Goal: Task Accomplishment & Management: Manage account settings

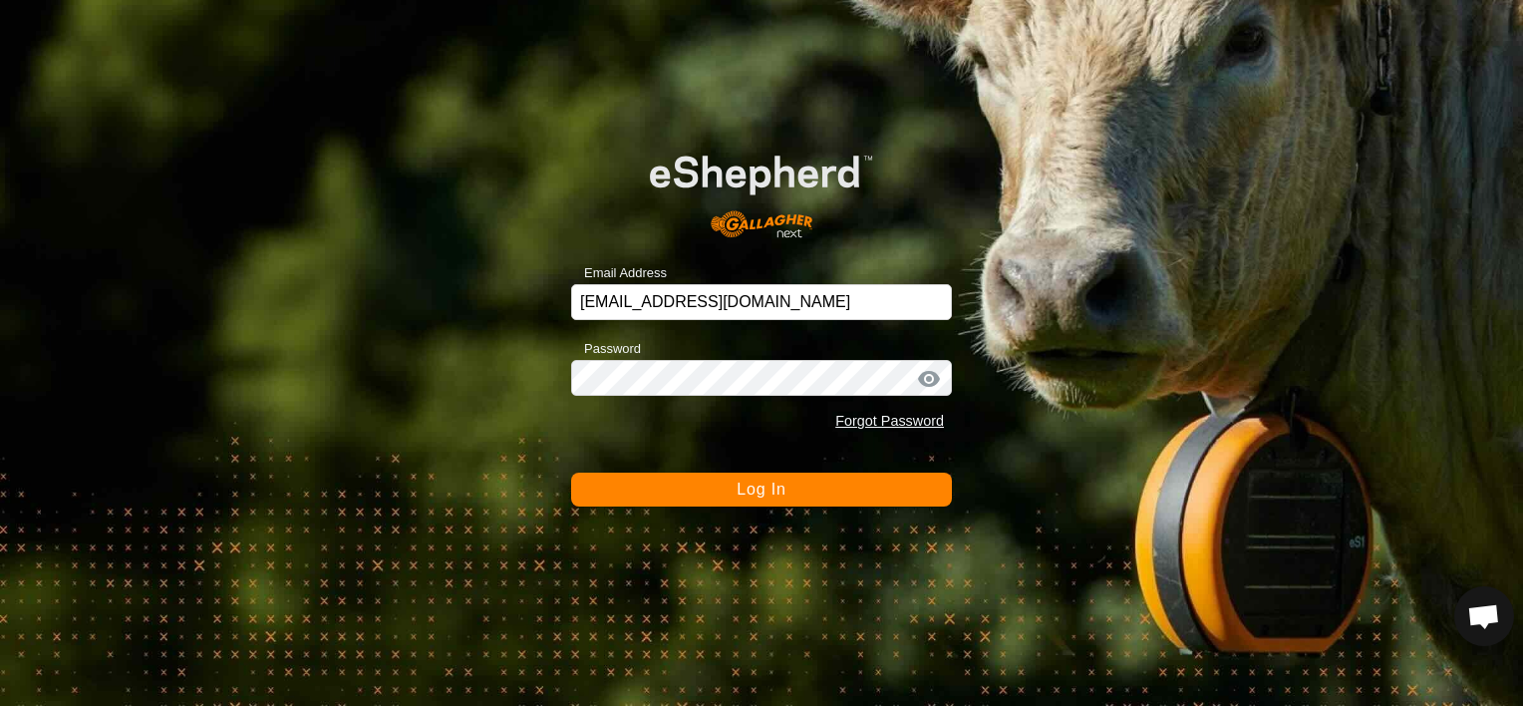
scroll to position [4203, 0]
click at [780, 502] on button "Log In" at bounding box center [761, 490] width 381 height 34
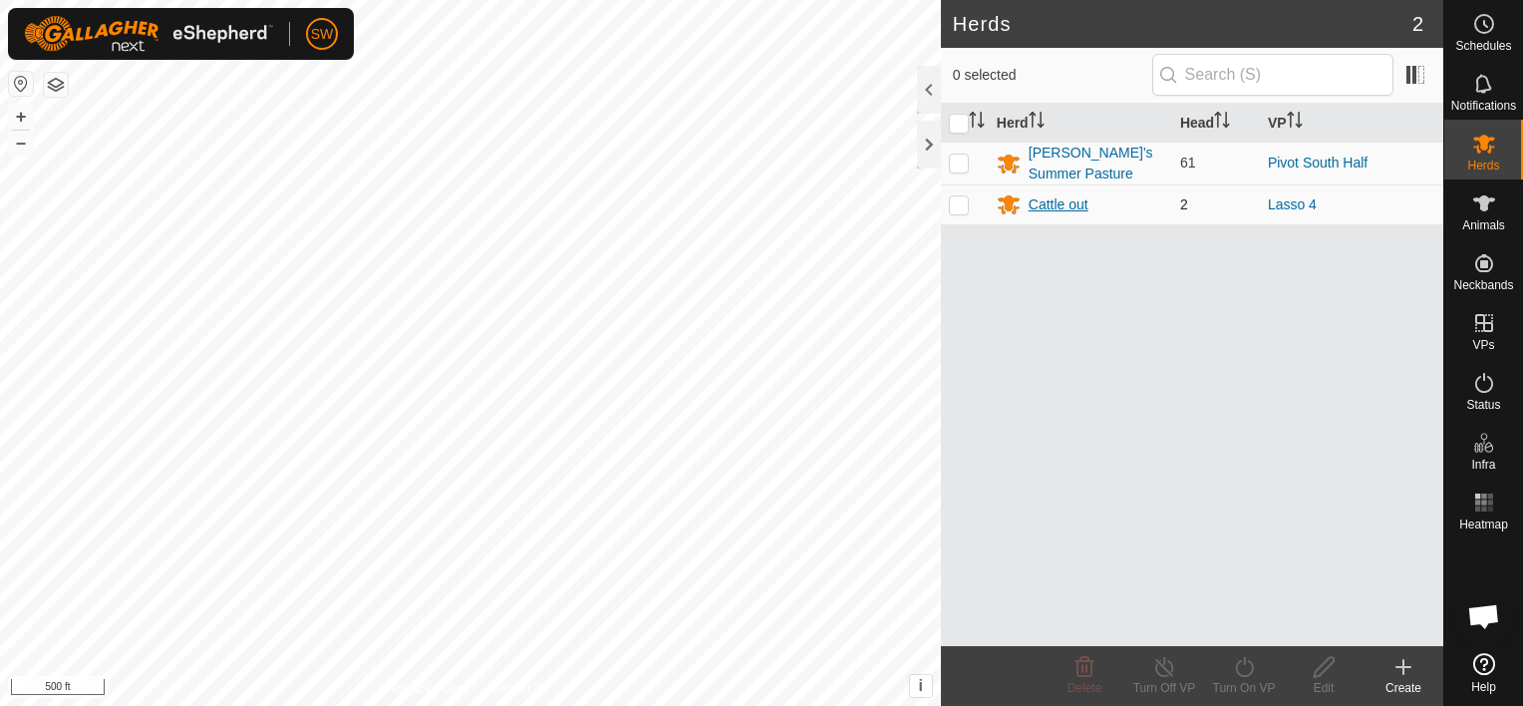
click at [1035, 205] on div "Cattle out" at bounding box center [1059, 204] width 60 height 21
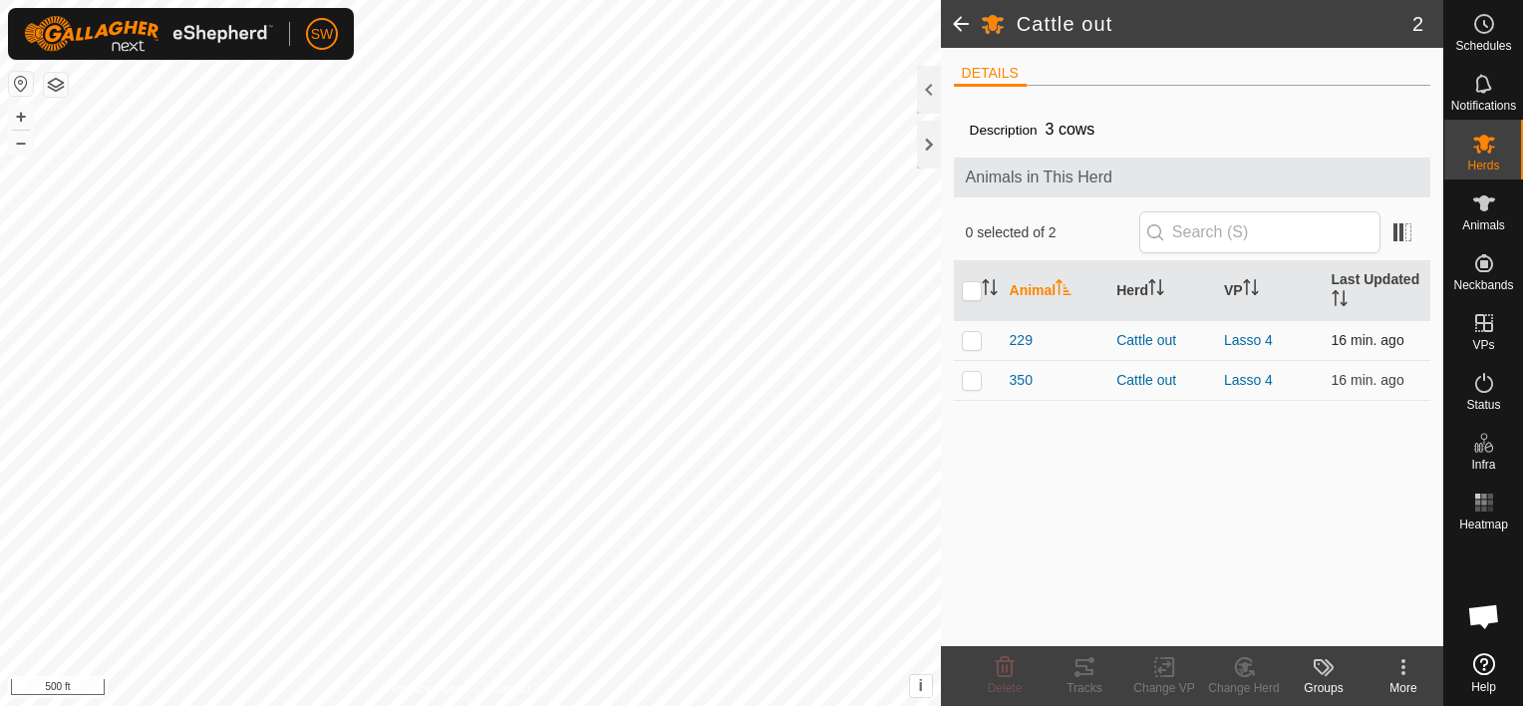
click at [973, 340] on p-checkbox at bounding box center [972, 340] width 20 height 16
checkbox input "true"
click at [969, 375] on p-checkbox at bounding box center [972, 380] width 20 height 16
checkbox input "true"
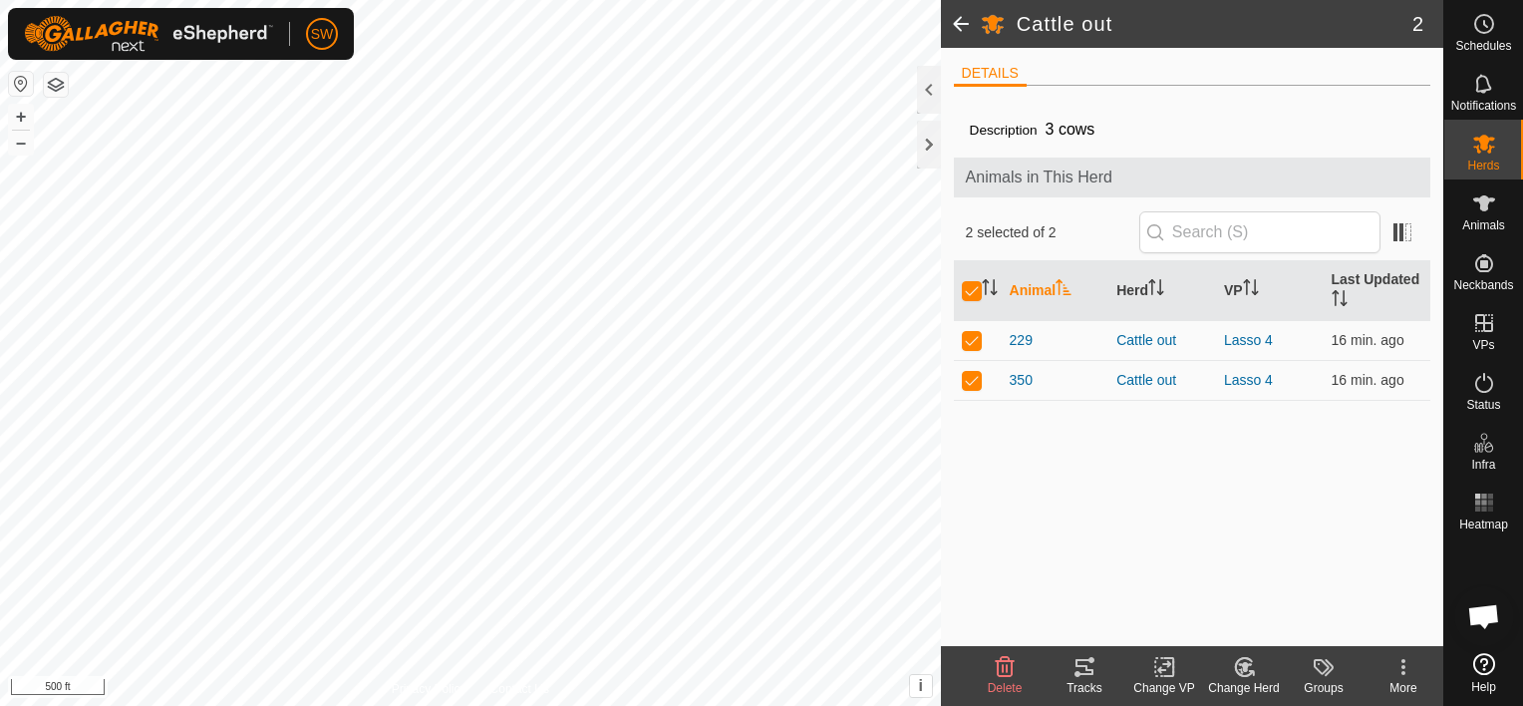
click at [1150, 667] on change-vp-svg-icon at bounding box center [1165, 667] width 80 height 24
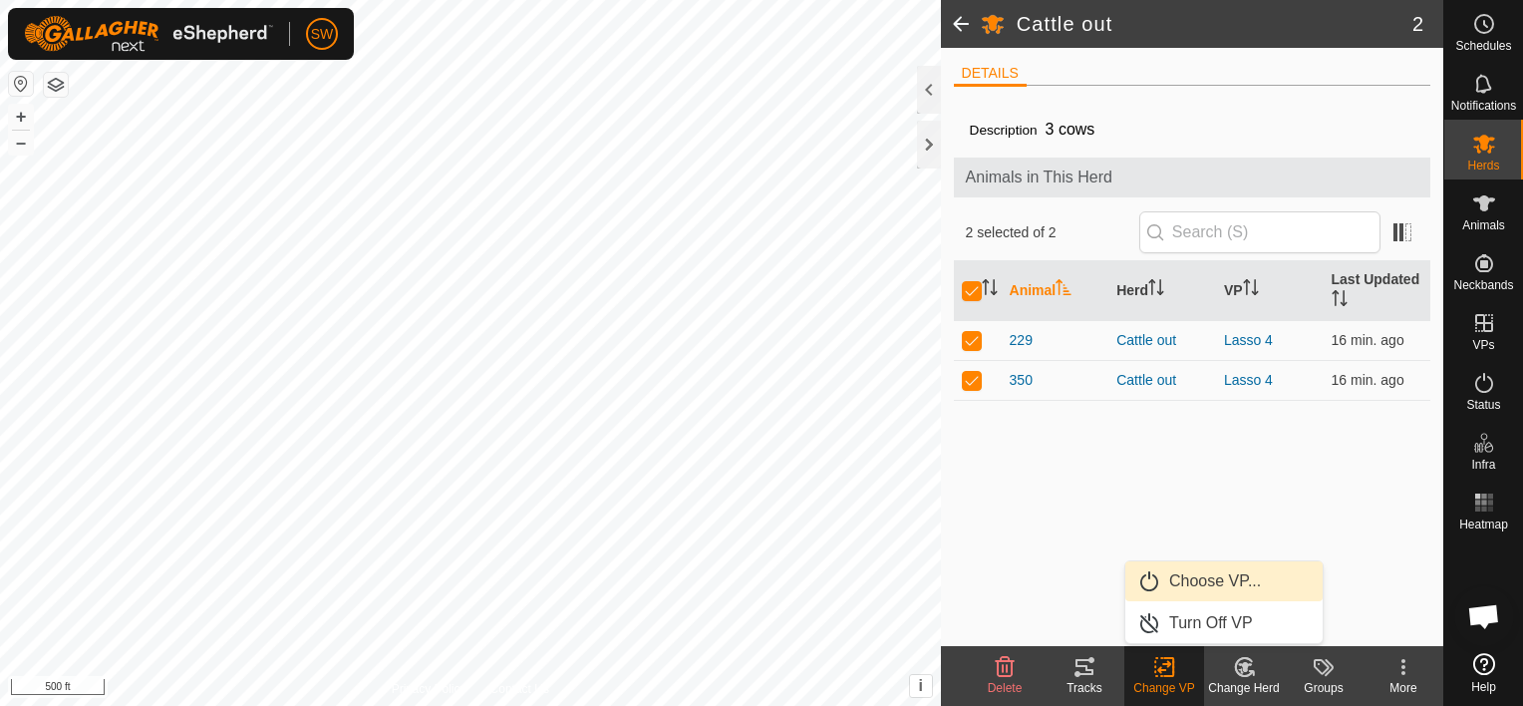
click at [1182, 590] on link "Choose VP..." at bounding box center [1224, 581] width 197 height 40
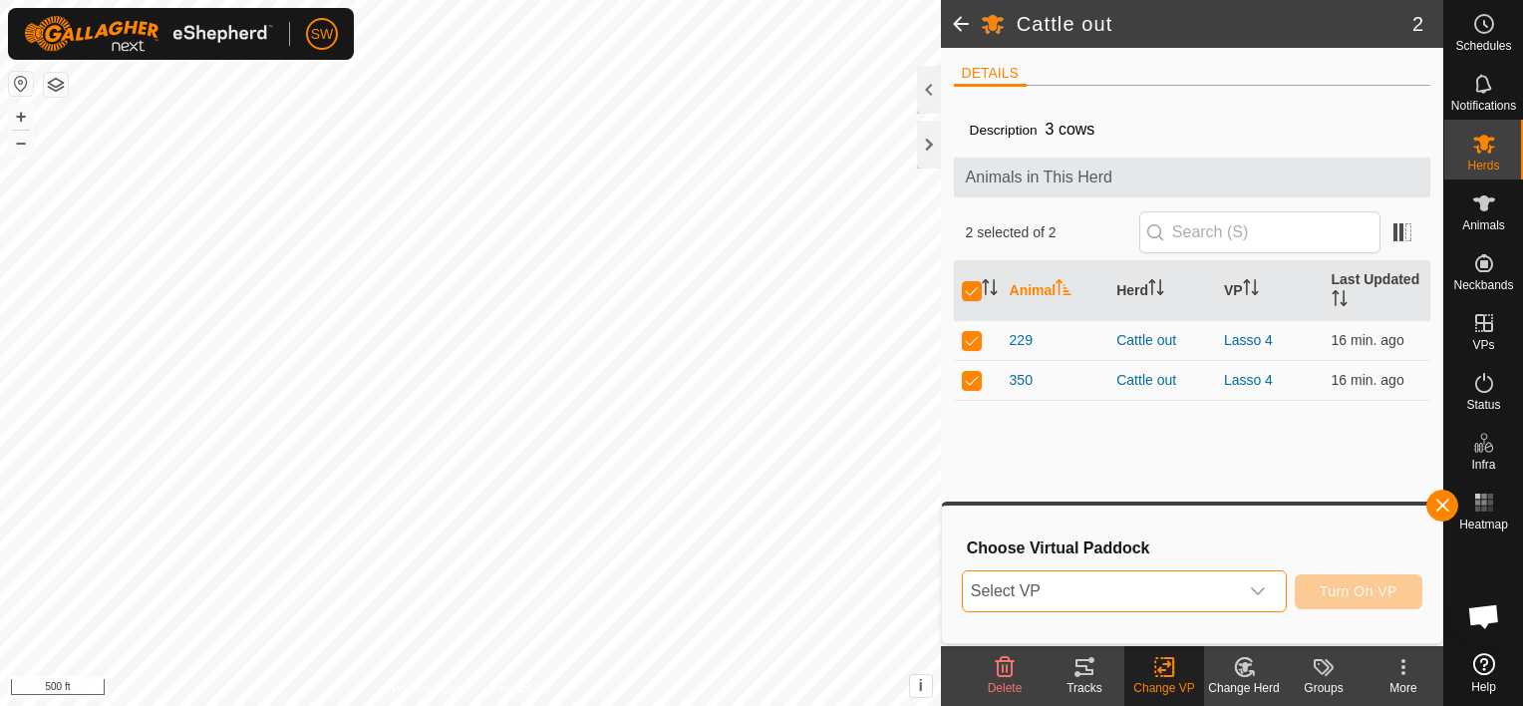
click at [1182, 590] on span "Select VP" at bounding box center [1100, 591] width 275 height 40
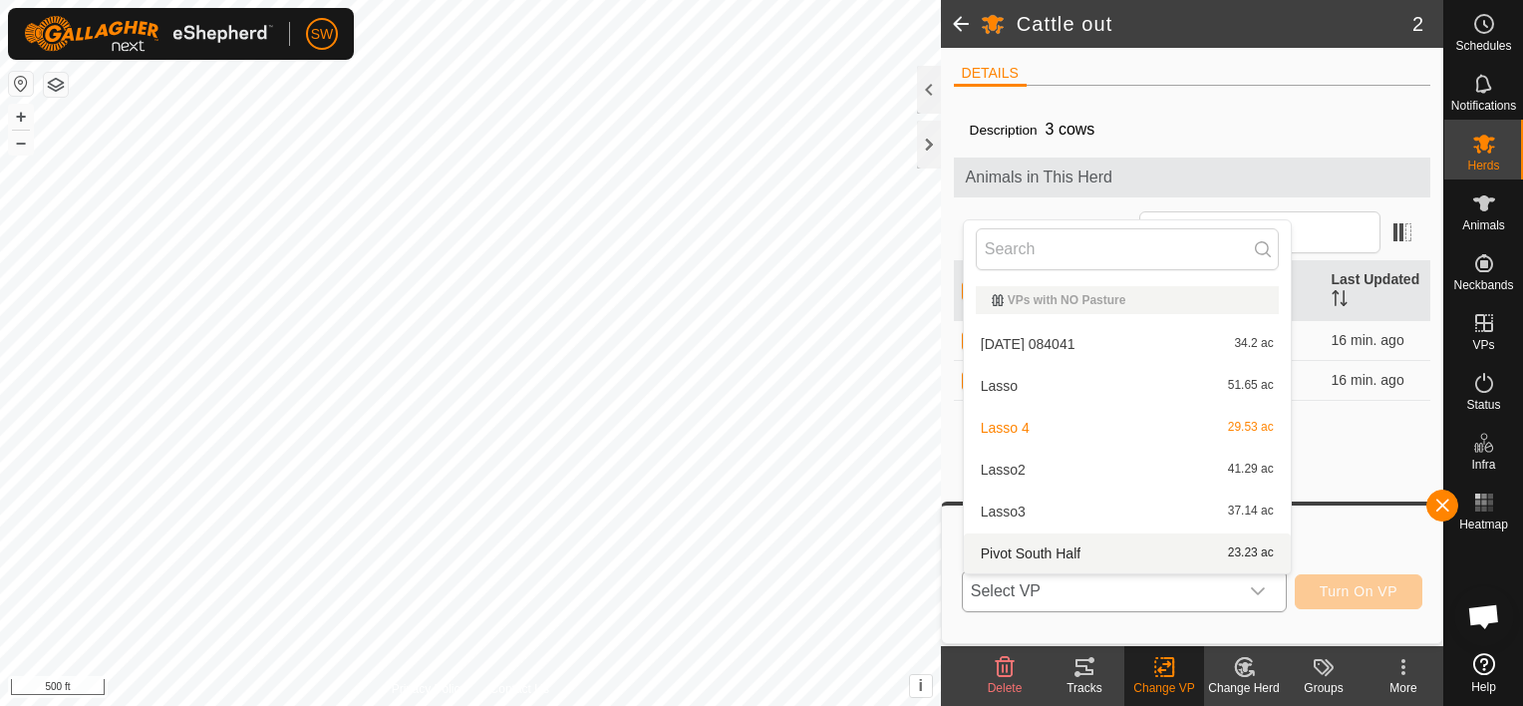
click at [1190, 553] on li "Pivot South Half 23.23 ac" at bounding box center [1127, 553] width 327 height 40
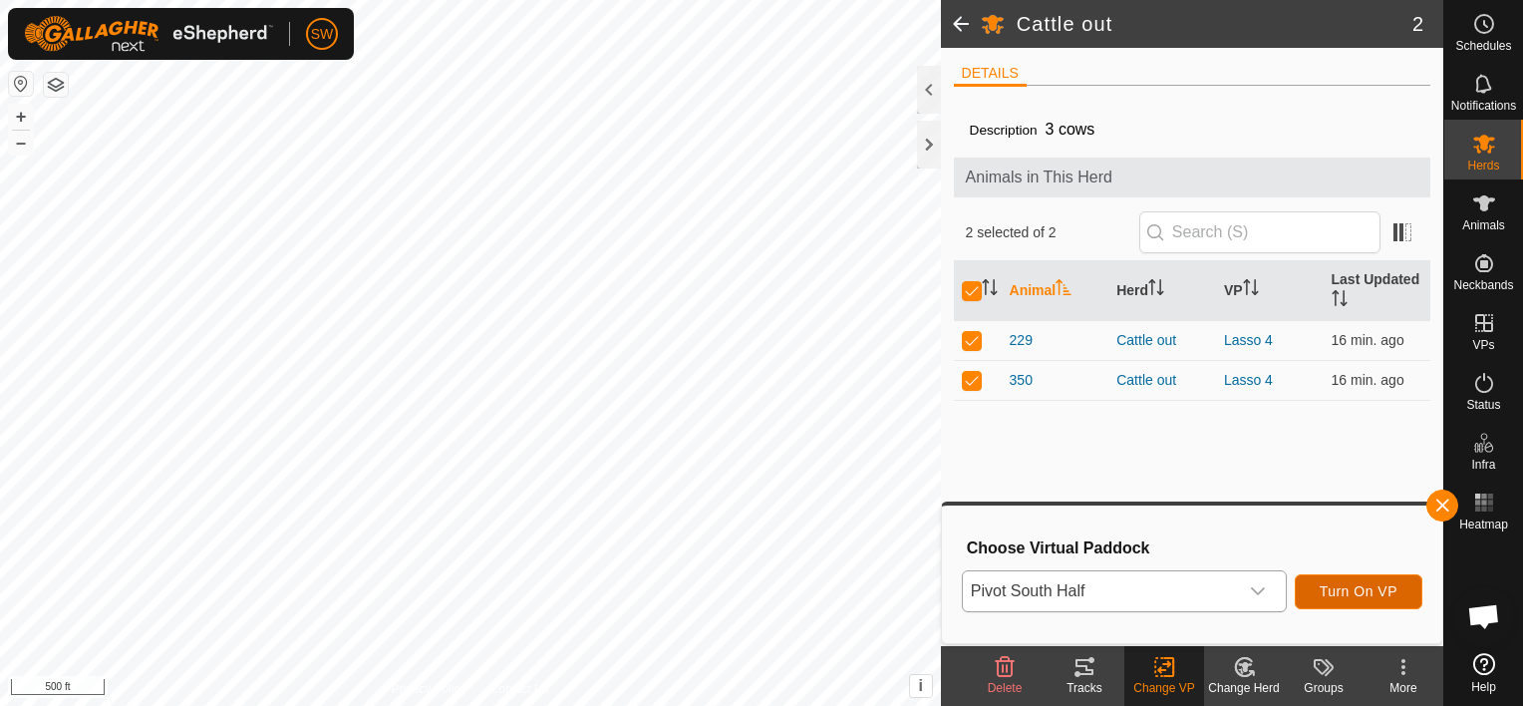
click at [1393, 595] on span "Turn On VP" at bounding box center [1359, 591] width 78 height 16
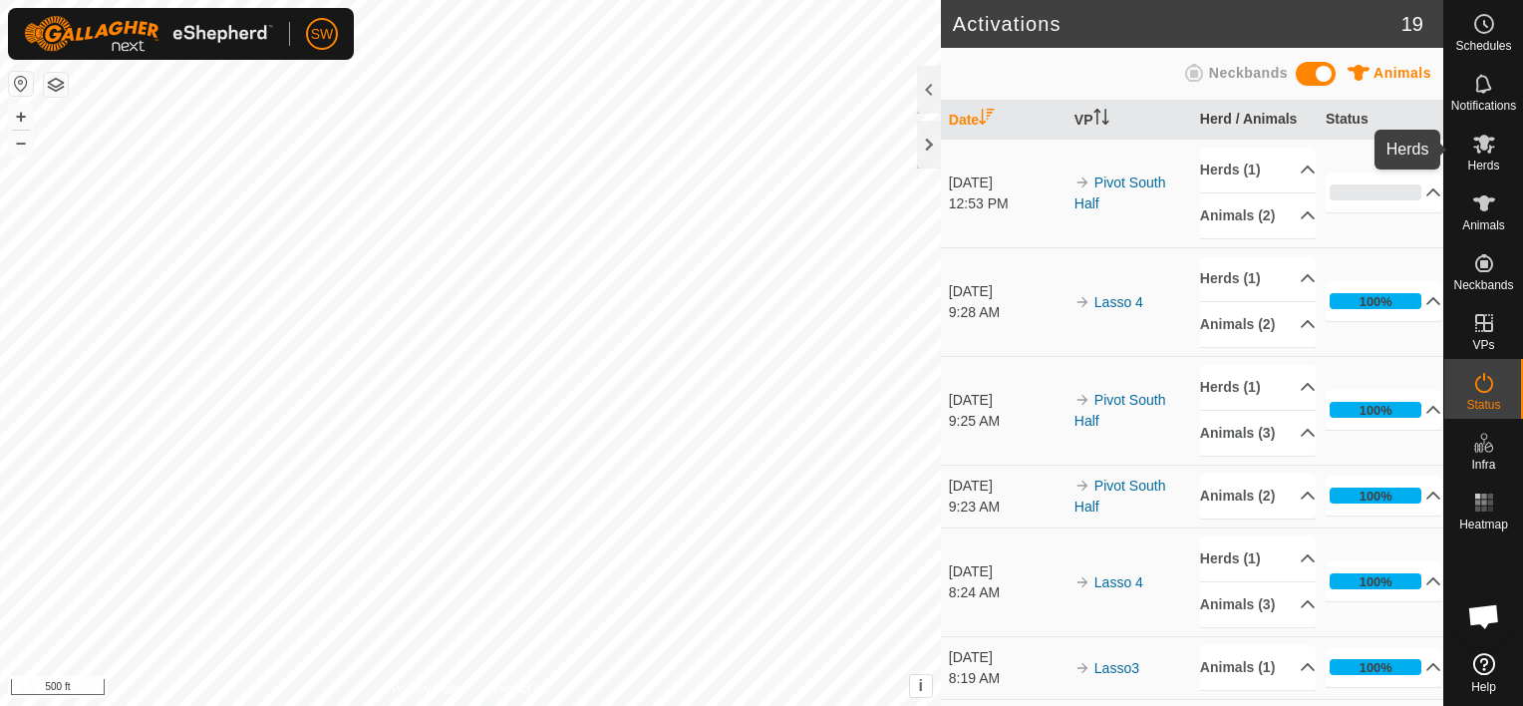
click at [1472, 166] on span "Herds" at bounding box center [1484, 166] width 32 height 12
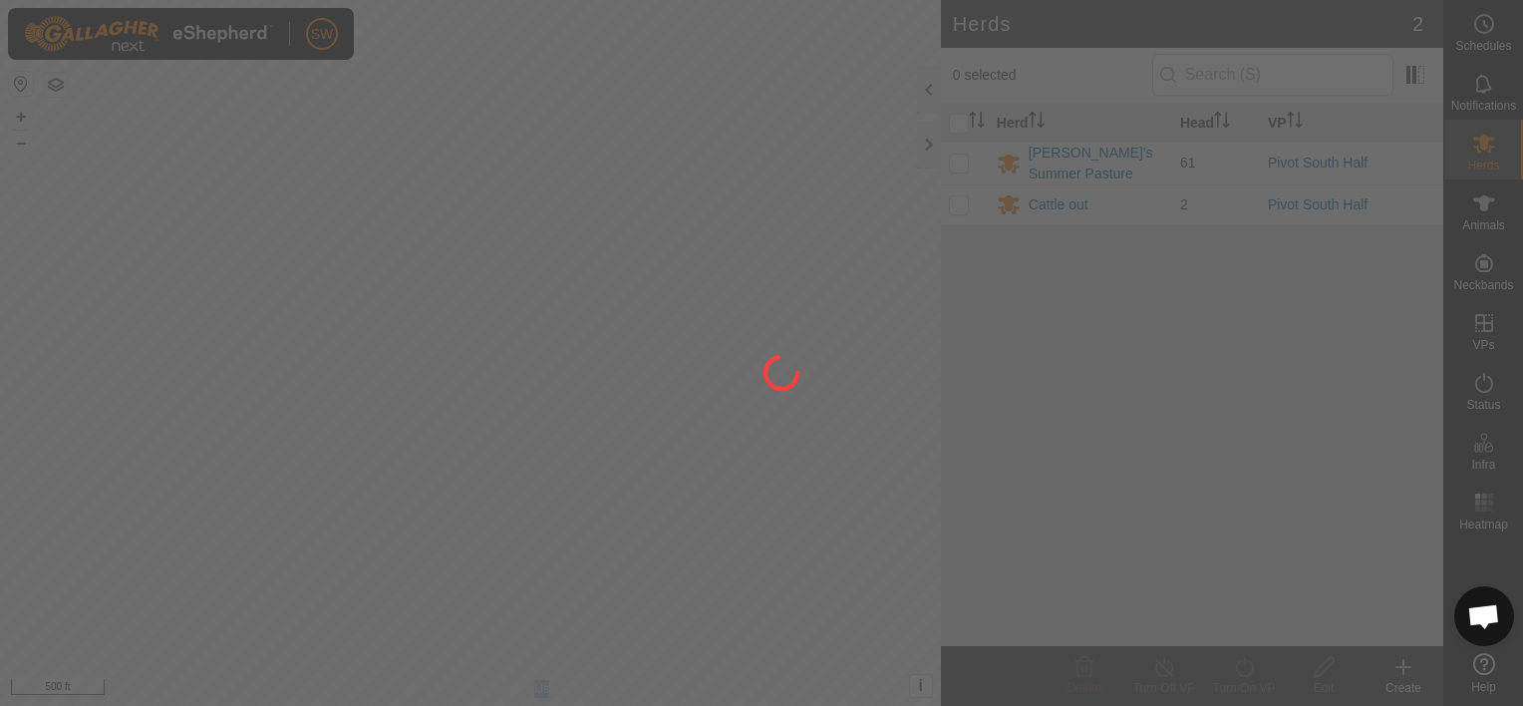
click at [1472, 166] on div at bounding box center [761, 353] width 1523 height 706
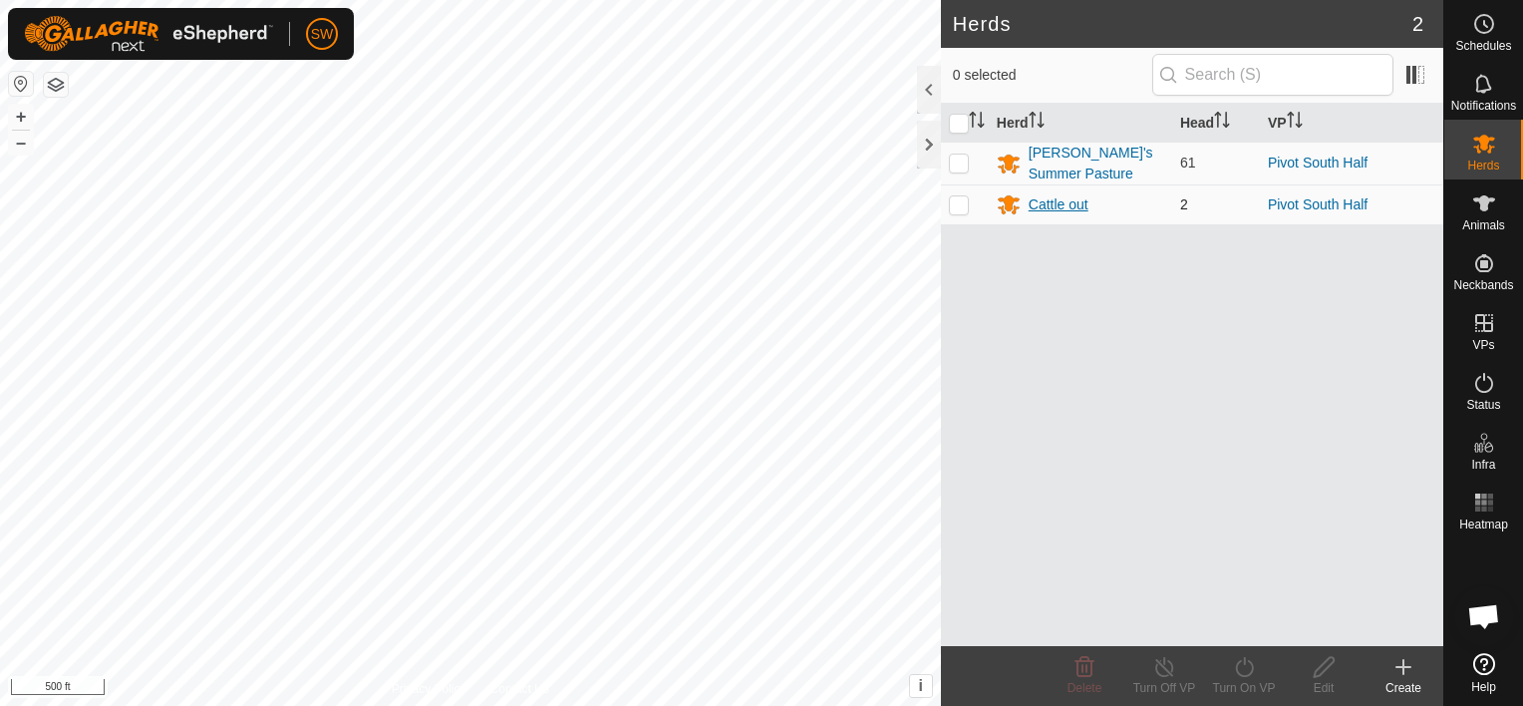
click at [1018, 207] on icon at bounding box center [1009, 205] width 22 height 19
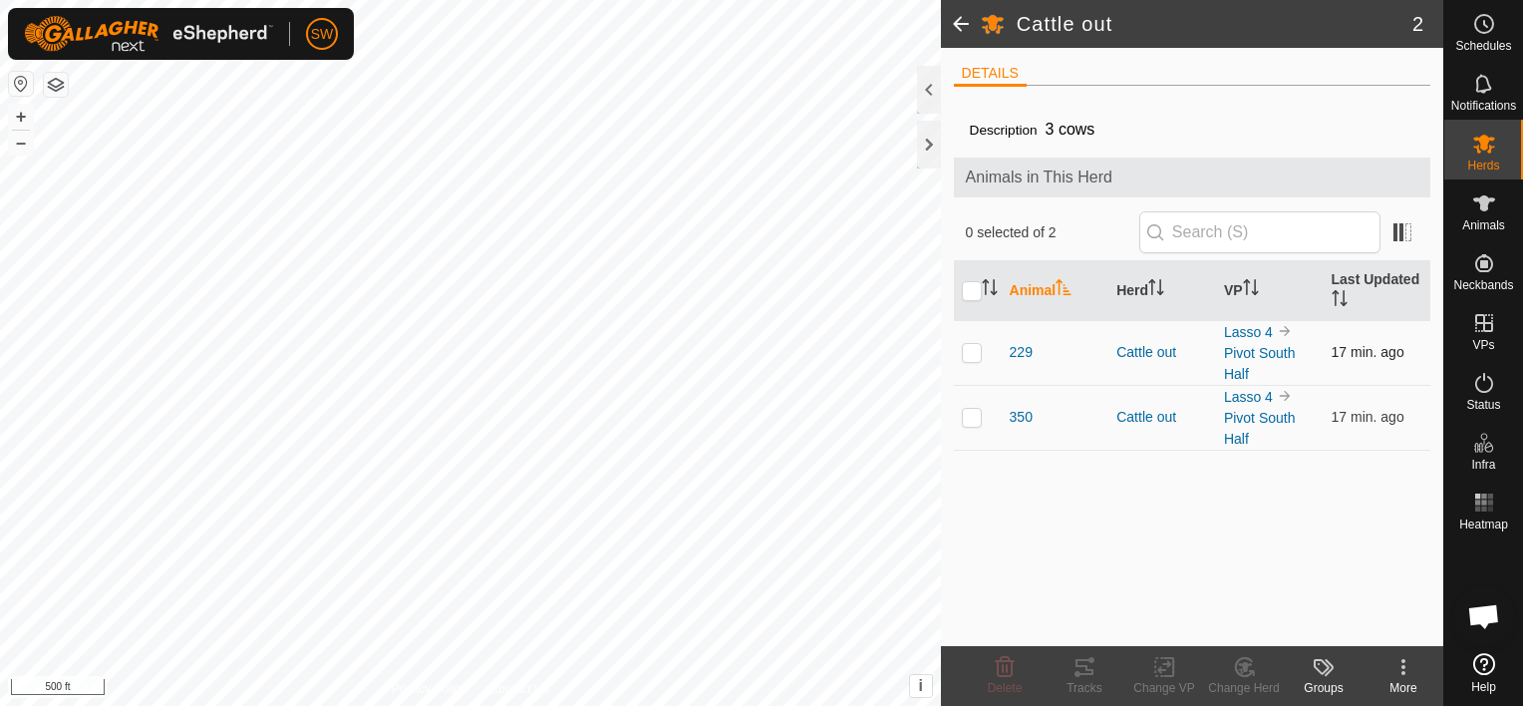
drag, startPoint x: 973, startPoint y: 362, endPoint x: 974, endPoint y: 349, distance: 13.0
click at [974, 349] on td at bounding box center [978, 352] width 48 height 65
click at [974, 349] on p-checkbox at bounding box center [972, 352] width 20 height 16
click at [974, 352] on p-checkbox at bounding box center [972, 352] width 20 height 16
checkbox input "true"
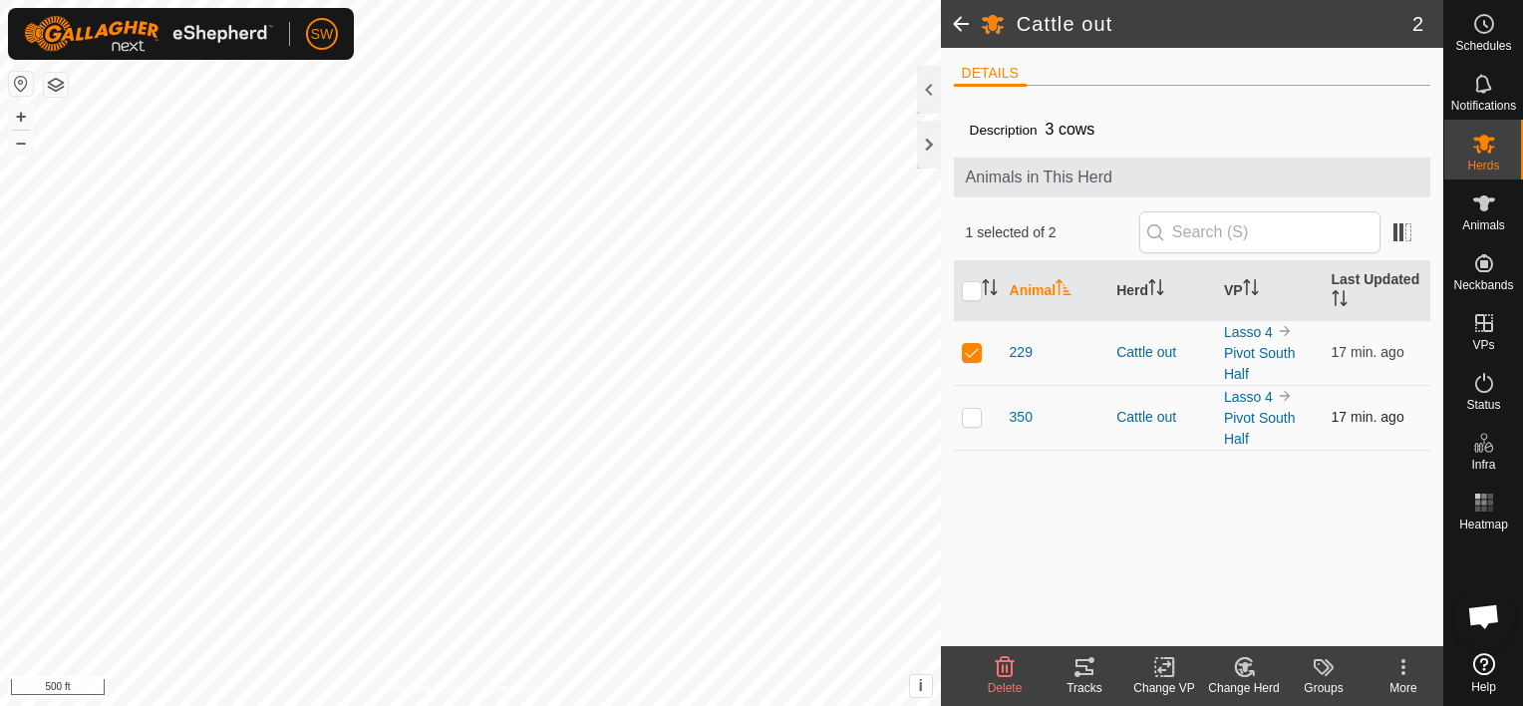
click at [978, 413] on p-checkbox at bounding box center [972, 417] width 20 height 16
checkbox input "true"
click at [1148, 673] on change-vp-svg-icon at bounding box center [1165, 667] width 80 height 24
drag, startPoint x: 1204, startPoint y: 584, endPoint x: 1213, endPoint y: 498, distance: 86.2
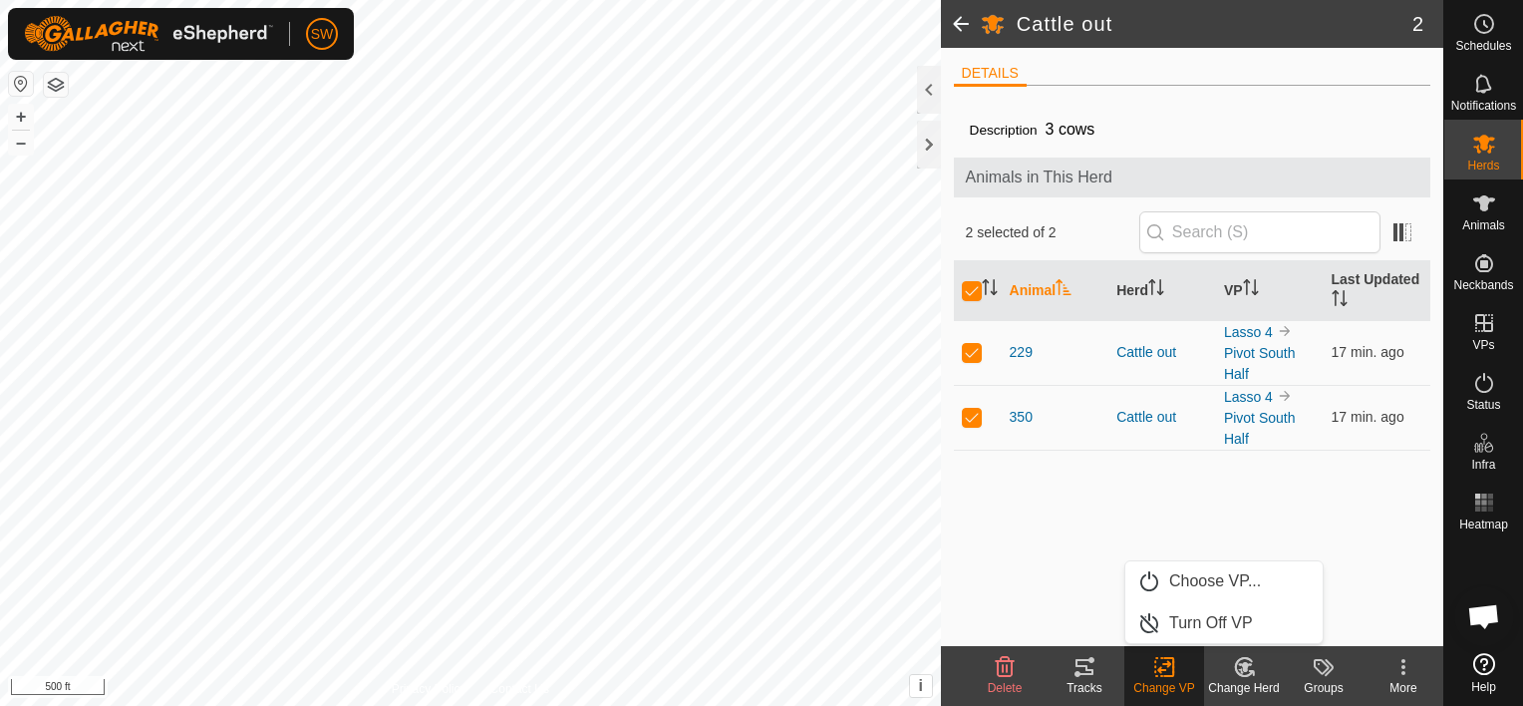
click at [1213, 498] on body "SW Schedules Notifications Herds Animals Neckbands VPs Status Infra Heatmap Hel…" at bounding box center [761, 353] width 1523 height 706
click at [1213, 498] on div "Description 3 cows Animals in This Herd 2 selected of 2 Animal Herd VP Last Upd…" at bounding box center [1193, 374] width 478 height 544
click at [1258, 669] on change-mob-svg-icon at bounding box center [1244, 667] width 80 height 24
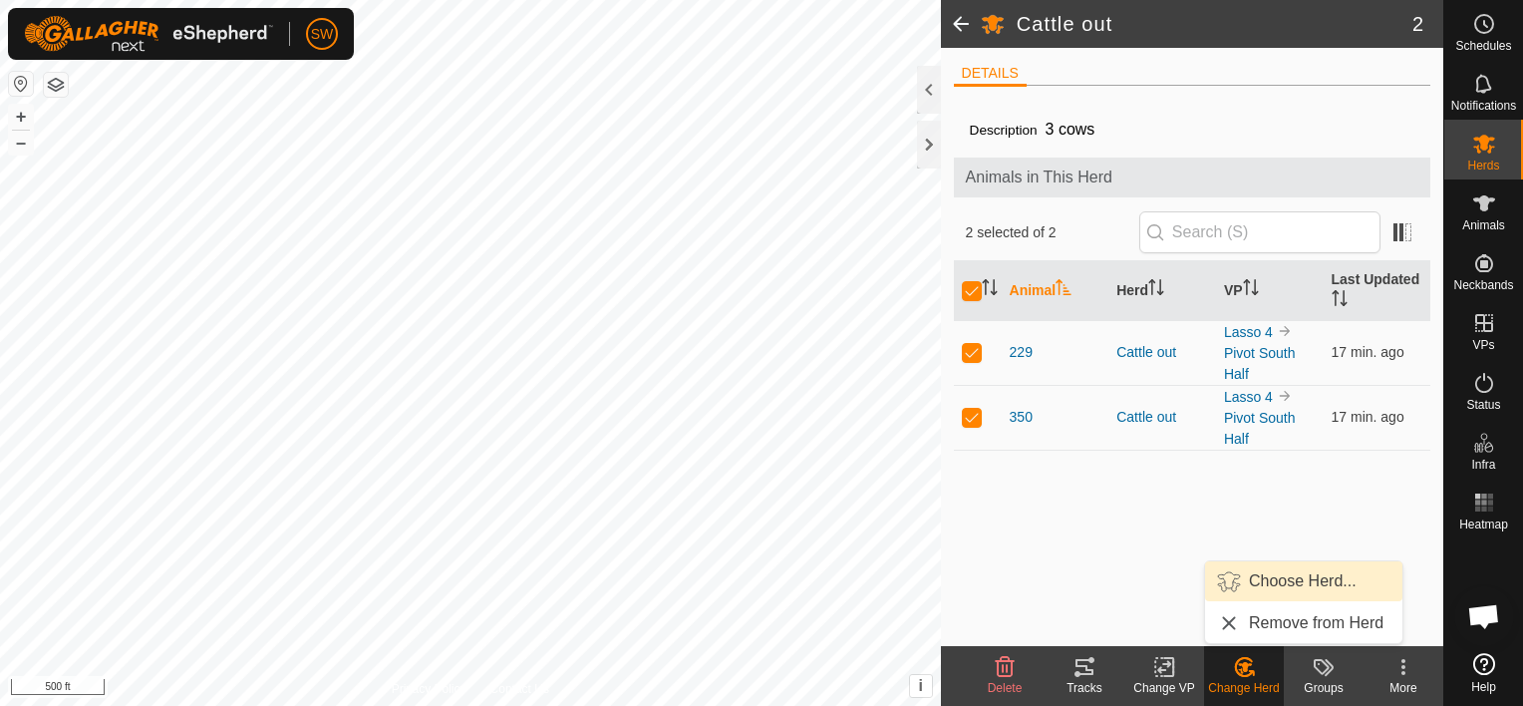
click at [1275, 569] on link "Choose Herd..." at bounding box center [1303, 581] width 197 height 40
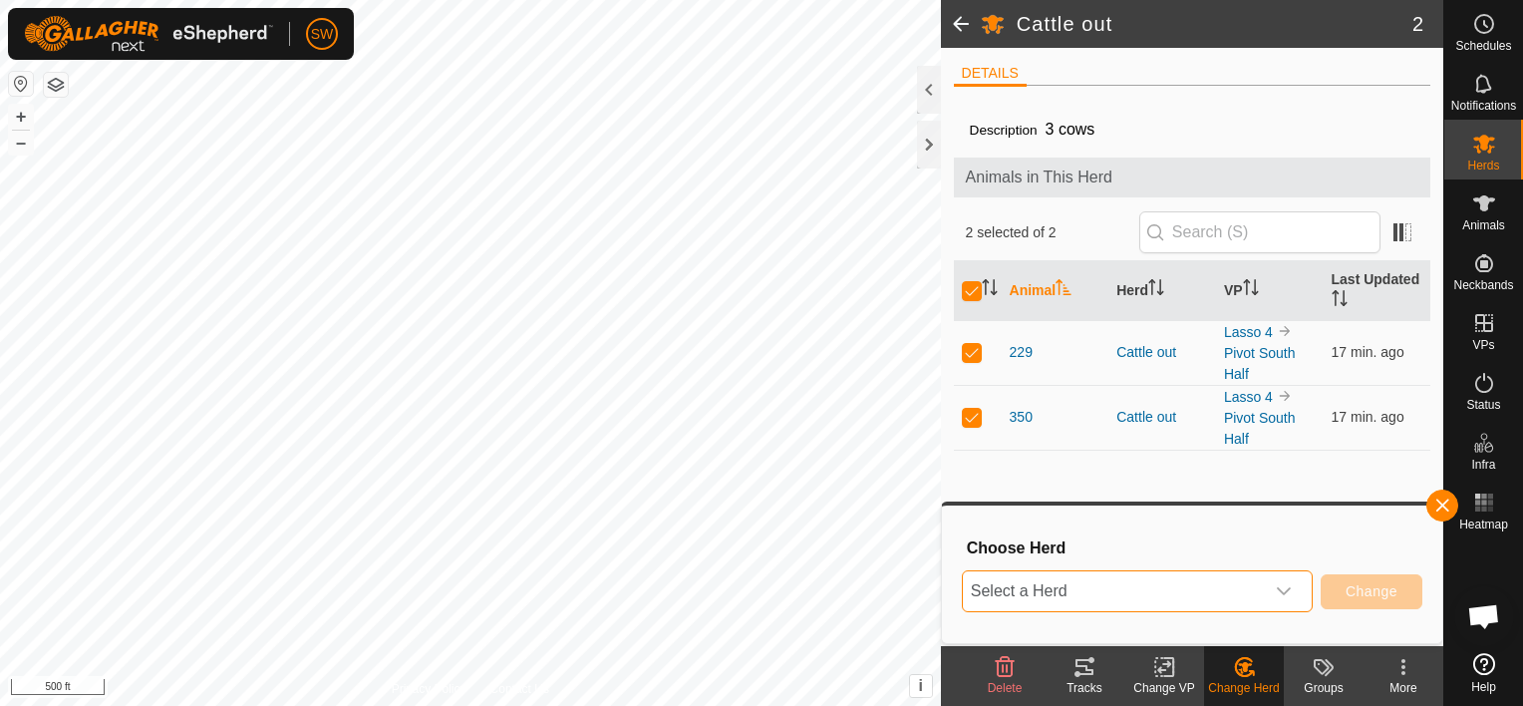
click at [1216, 604] on span "Select a Herd" at bounding box center [1113, 591] width 301 height 40
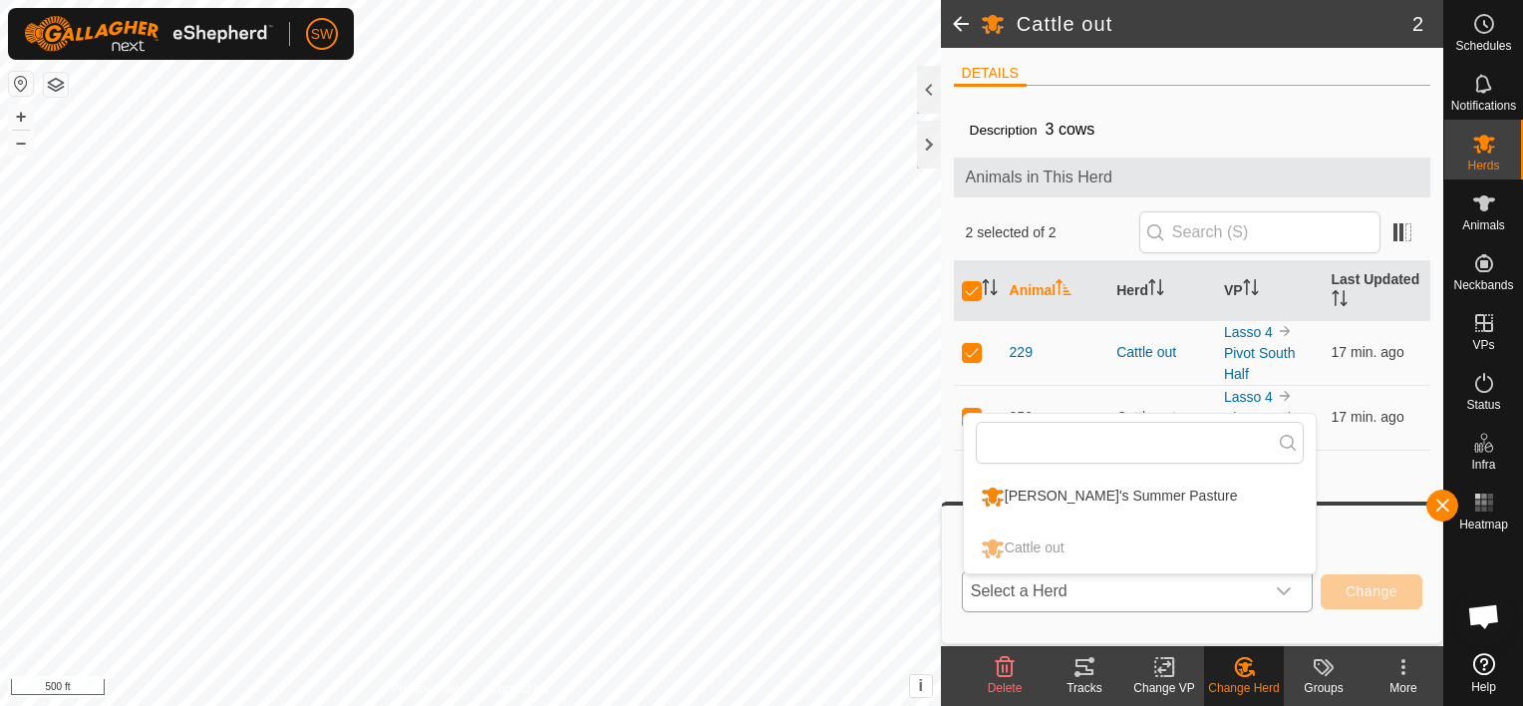
click at [1216, 498] on li "[PERSON_NAME]'s Summer Pasture" at bounding box center [1140, 497] width 352 height 50
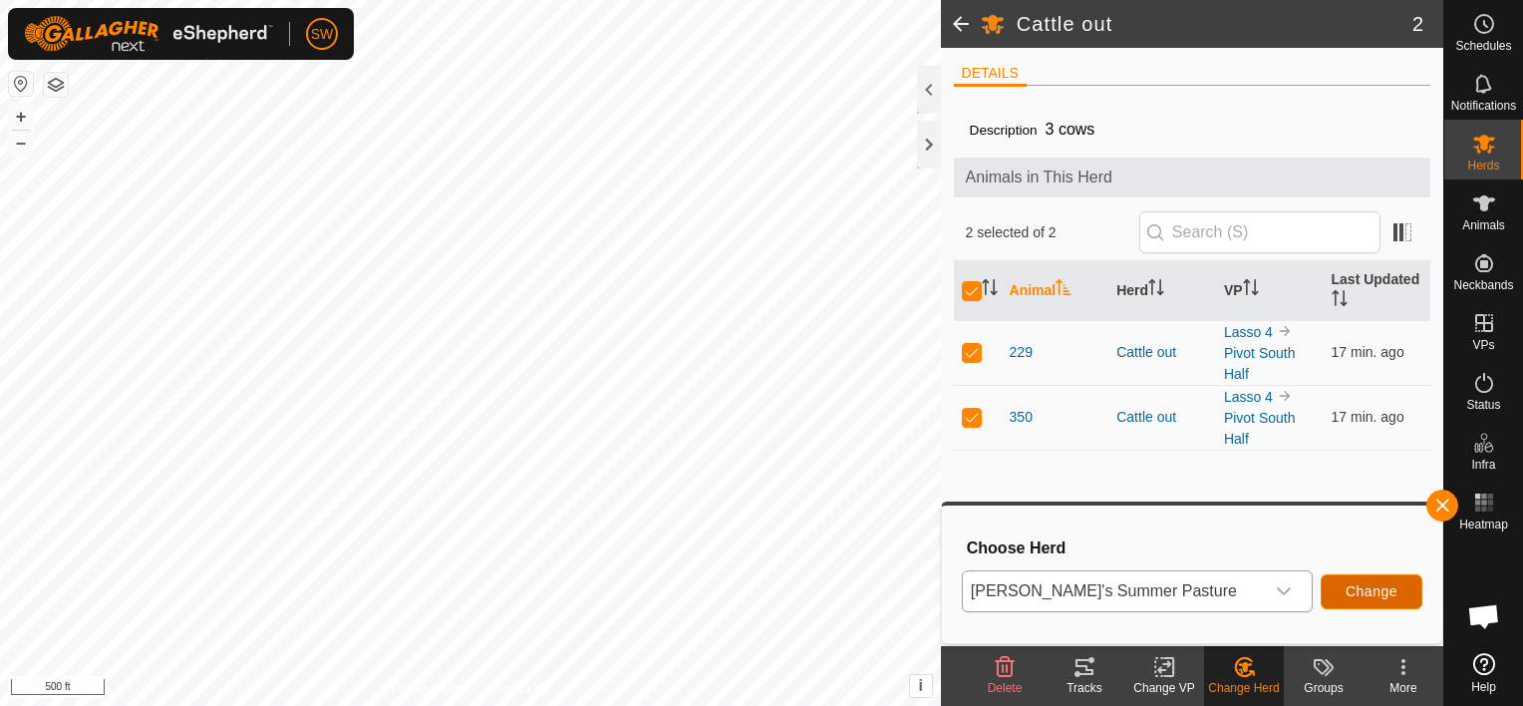
click at [1335, 578] on button "Change" at bounding box center [1372, 591] width 102 height 35
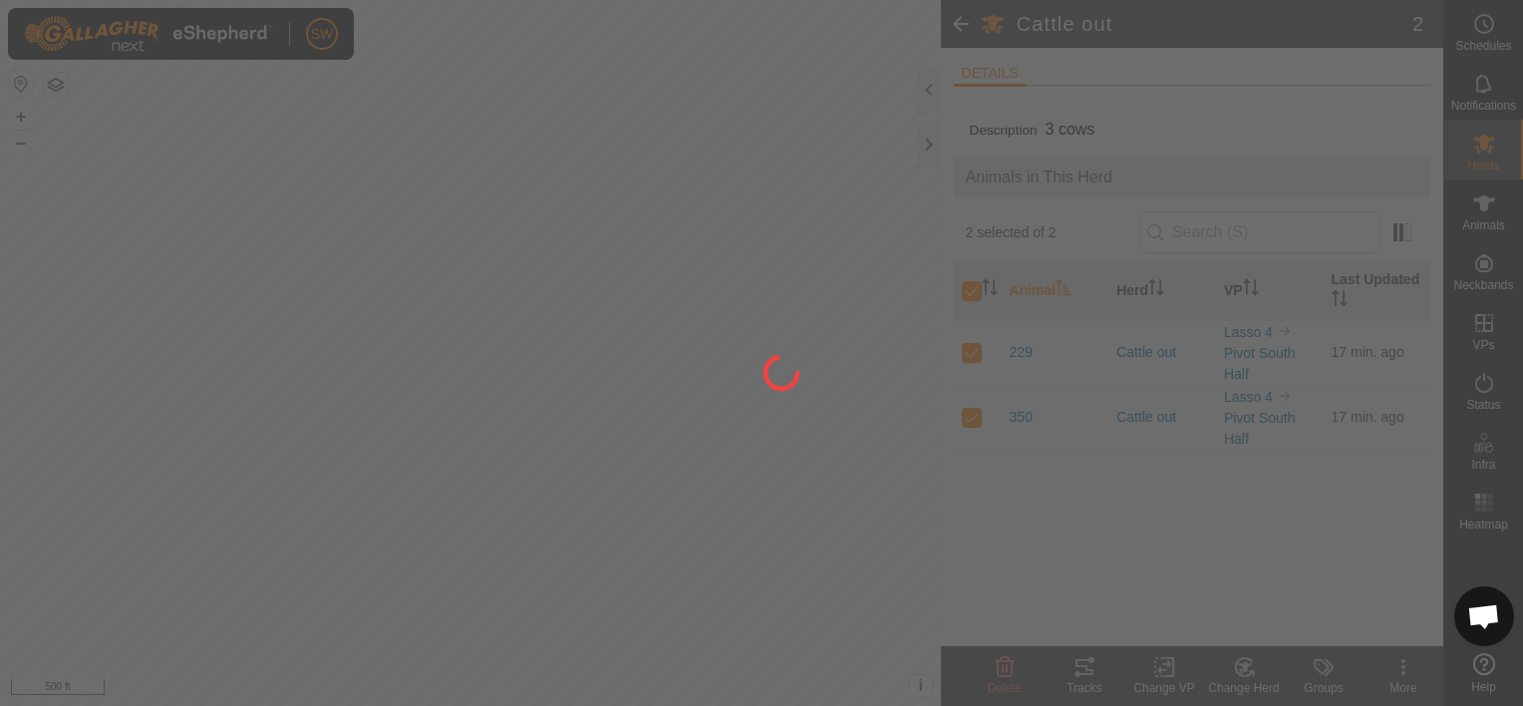
checkbox input "false"
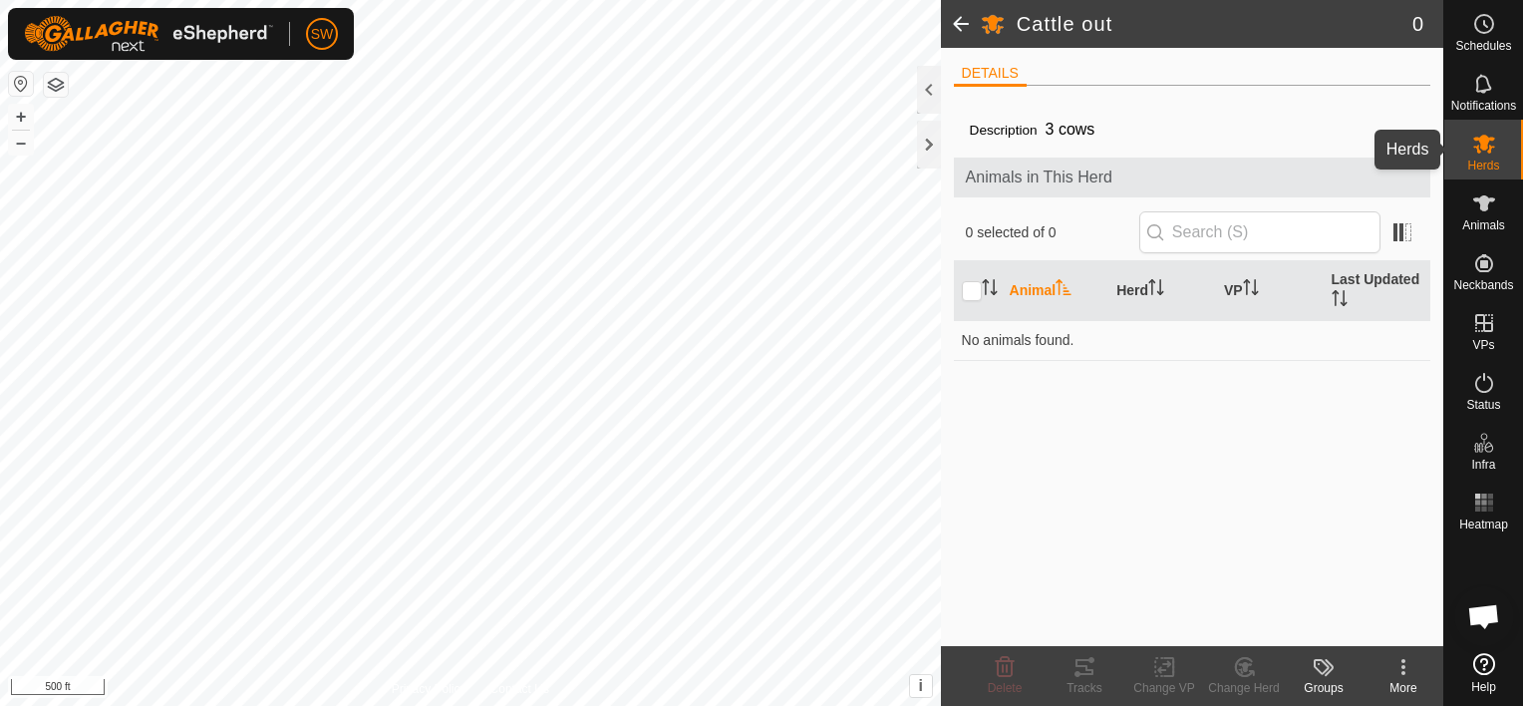
click at [1482, 146] on icon at bounding box center [1485, 144] width 22 height 19
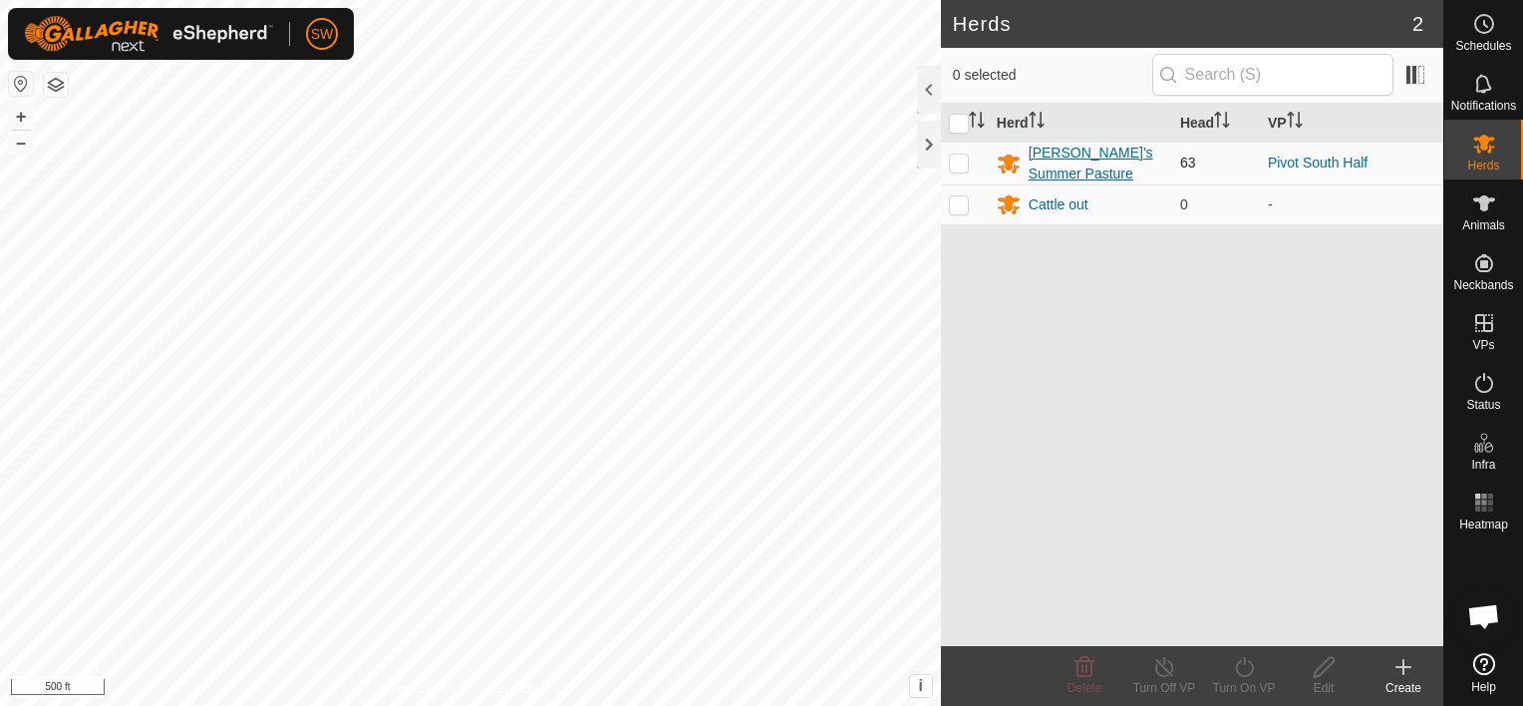
click at [1061, 166] on div "[PERSON_NAME]'s Summer Pasture" at bounding box center [1097, 164] width 136 height 42
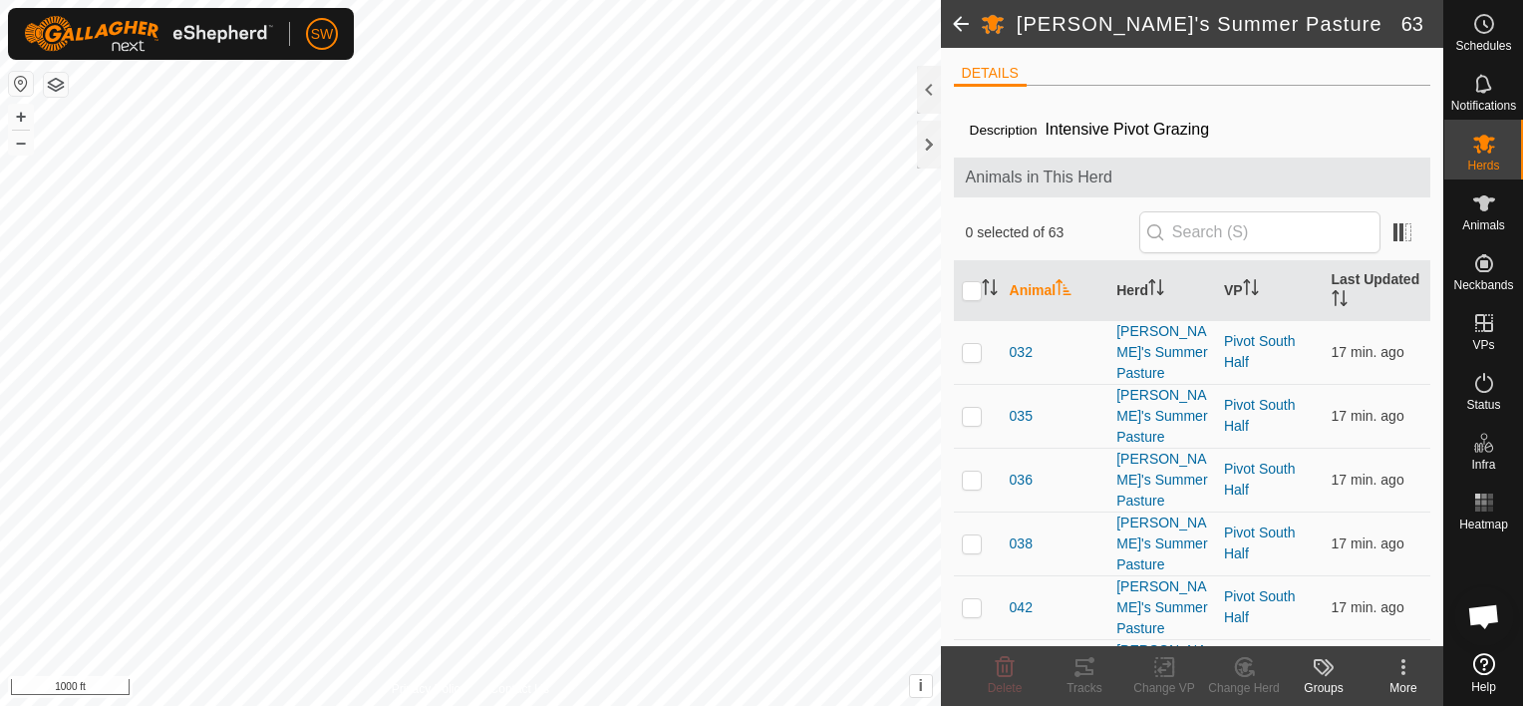
click at [244, 40] on img at bounding box center [148, 34] width 249 height 36
drag, startPoint x: 291, startPoint y: 41, endPoint x: 332, endPoint y: 37, distance: 41.1
click at [332, 37] on div "SW My Account Settings Logout" at bounding box center [181, 34] width 346 height 52
click at [359, 152] on link "Logout" at bounding box center [413, 154] width 197 height 32
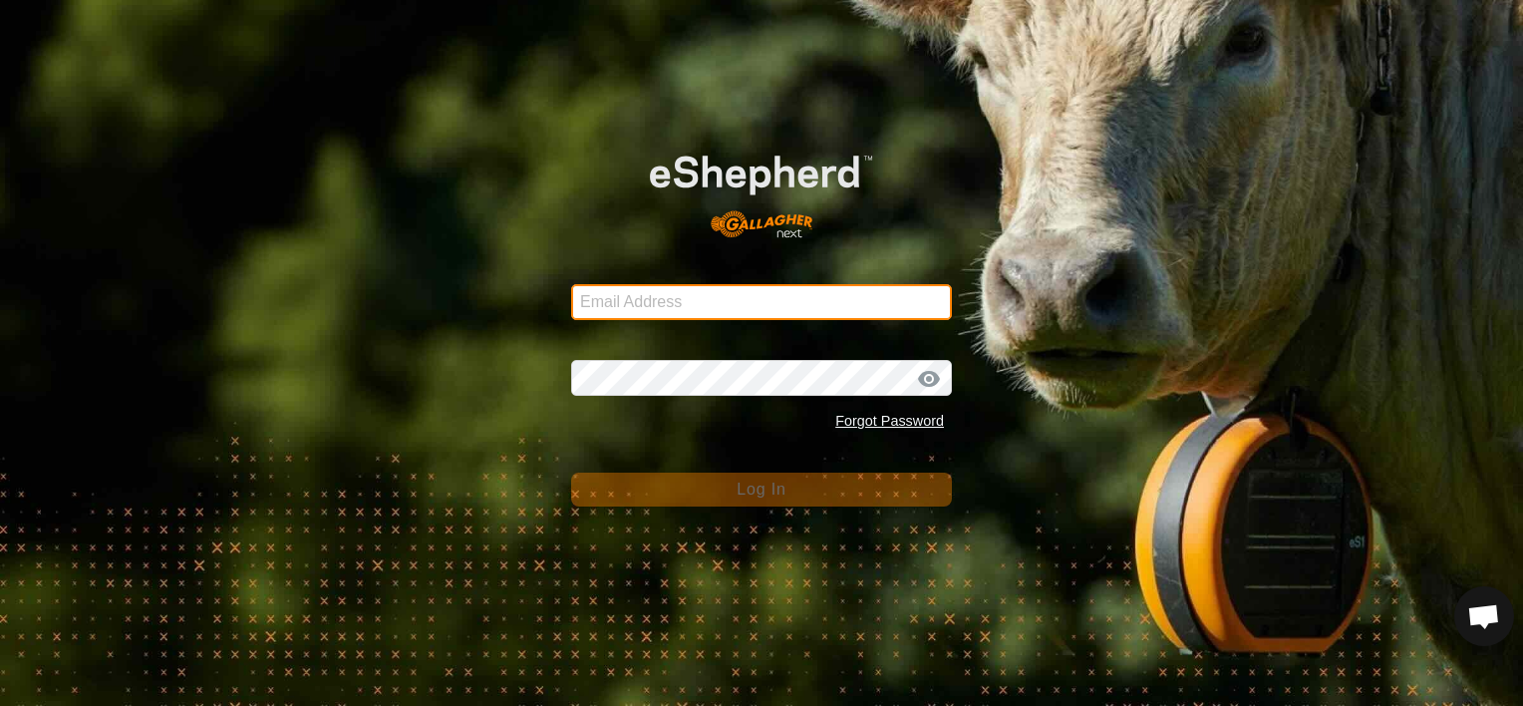
type input "[EMAIL_ADDRESS][DOMAIN_NAME]"
